Goal: Task Accomplishment & Management: Use online tool/utility

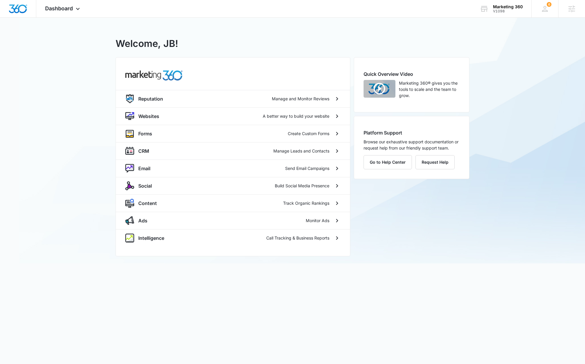
click at [504, 71] on div "V1098 - Marketing 360 Welcome, JB! Reputation Manage and Monitor Reviews Websit…" at bounding box center [292, 140] width 585 height 245
click at [95, 149] on div "V1098 - Marketing 360 Welcome, JB! Reputation Manage and Monitor Reviews Websit…" at bounding box center [292, 140] width 585 height 245
click at [146, 184] on p "Social" at bounding box center [145, 185] width 14 height 7
